Goal: Navigation & Orientation: Find specific page/section

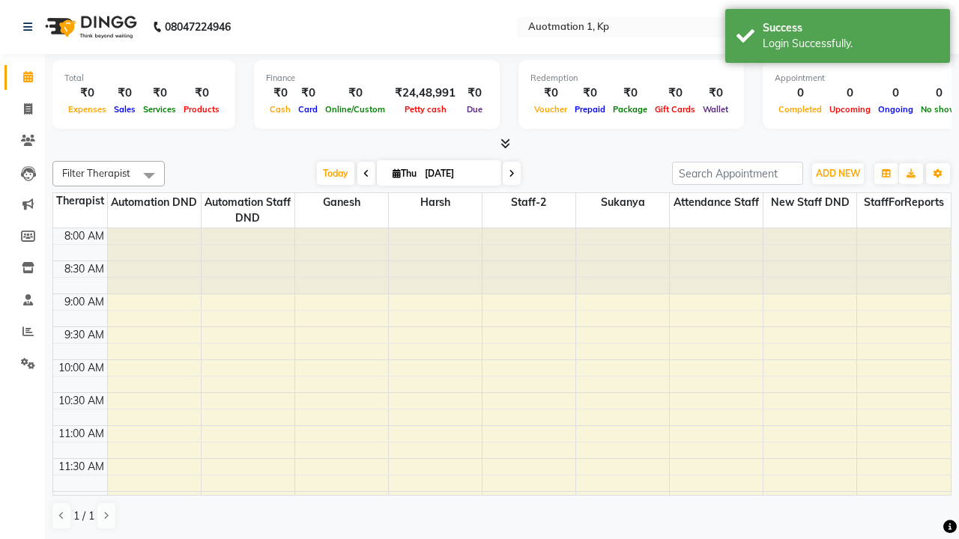
scroll to position [495, 0]
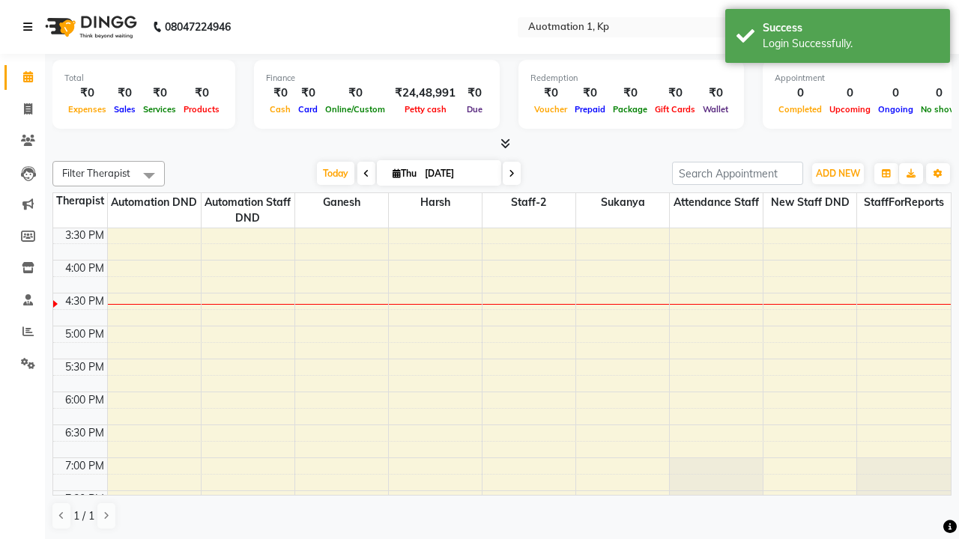
click at [31, 27] on icon at bounding box center [27, 27] width 9 height 10
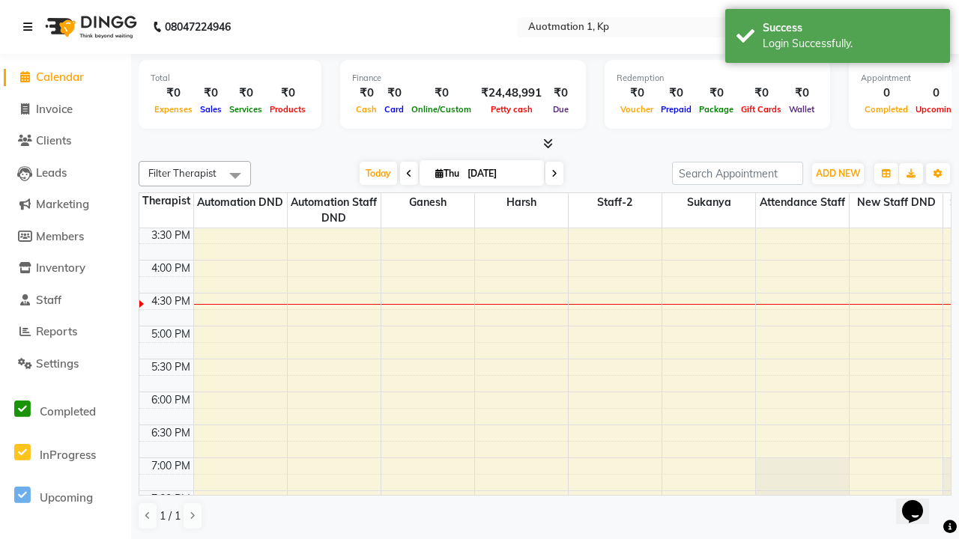
scroll to position [0, 0]
click at [65, 204] on span "Marketing" at bounding box center [62, 204] width 53 height 14
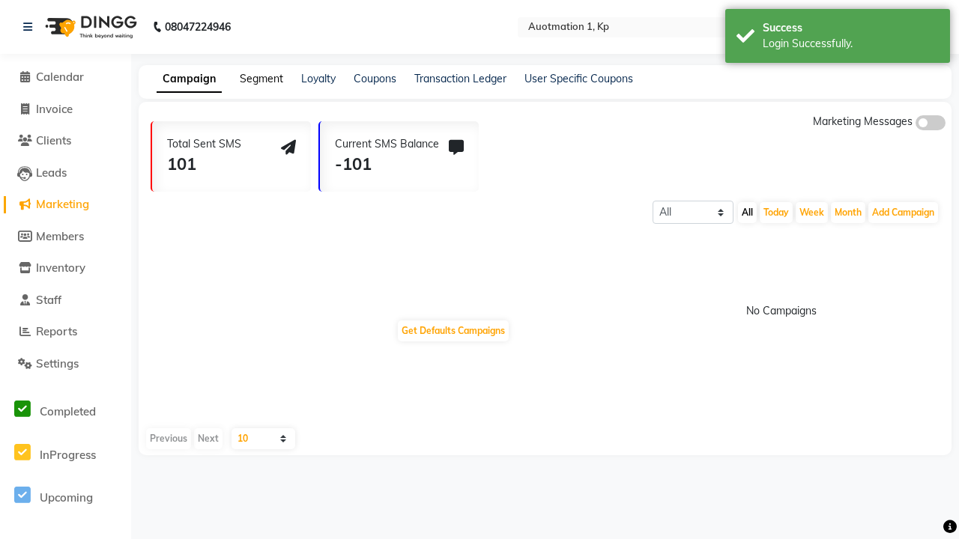
click at [259, 79] on link "Segment" at bounding box center [261, 78] width 43 height 13
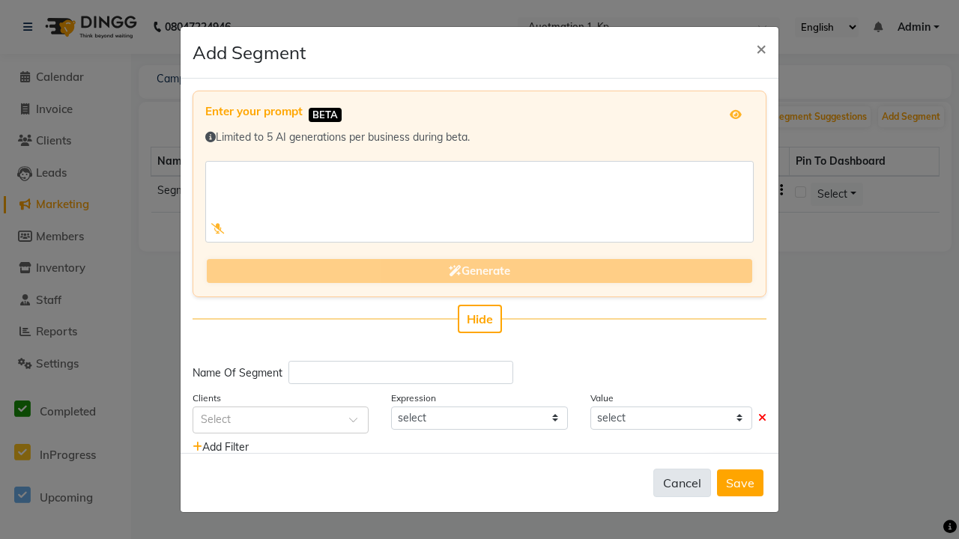
click at [683, 483] on button "Cancel" at bounding box center [682, 483] width 58 height 28
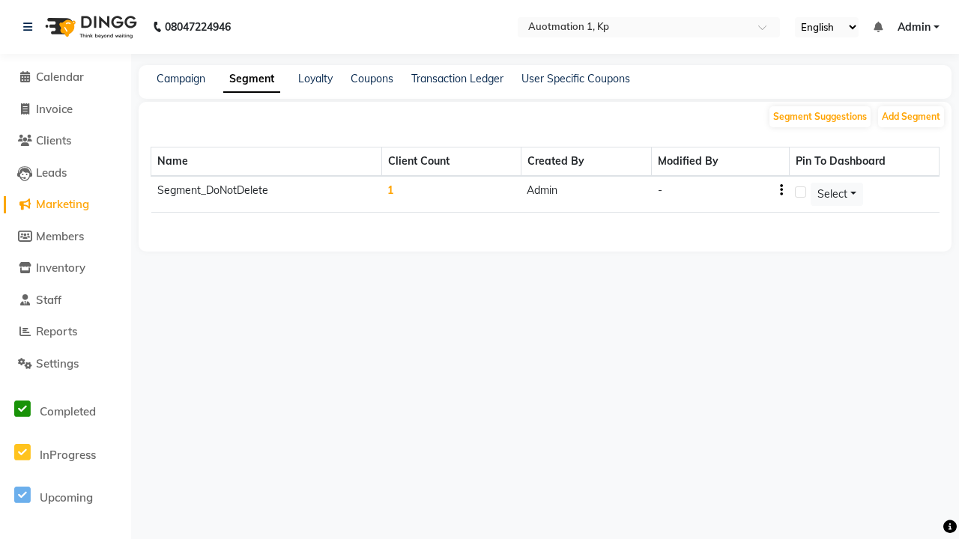
click at [918, 27] on span "Admin" at bounding box center [913, 27] width 33 height 16
click at [0, 0] on link "Sign out" at bounding box center [0, 0] width 0 height 0
